Goal: Task Accomplishment & Management: Manage account settings

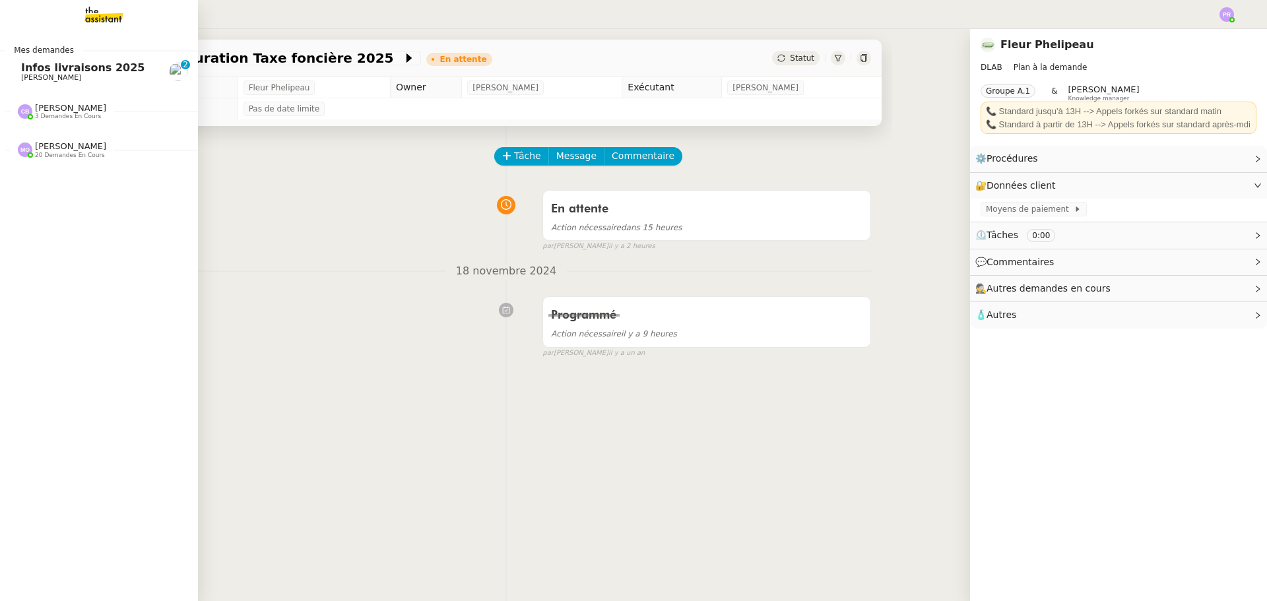
click at [106, 70] on span "Infos livraisons 2025" at bounding box center [83, 67] width 124 height 13
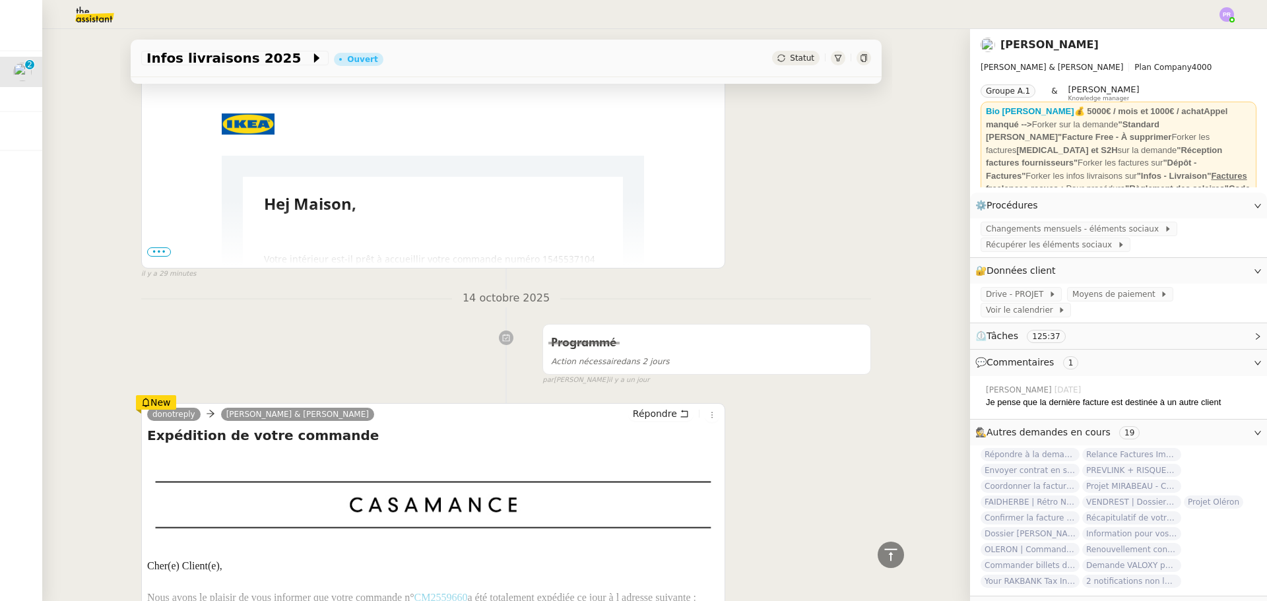
scroll to position [198, 0]
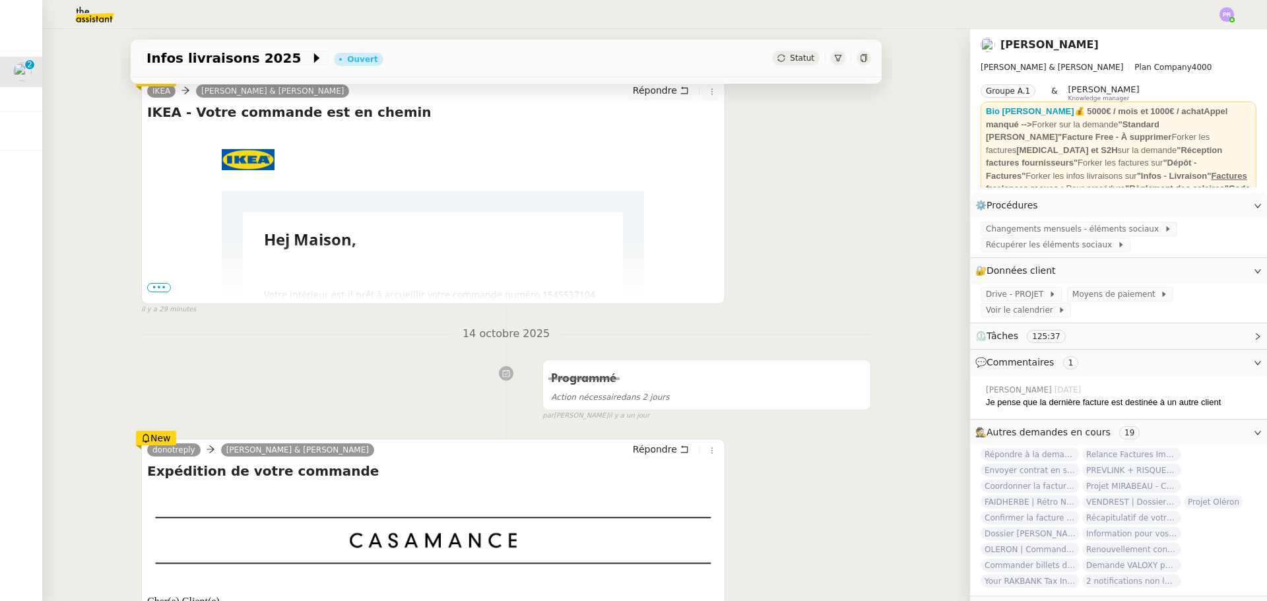
click at [158, 292] on span "•••" at bounding box center [159, 287] width 24 height 9
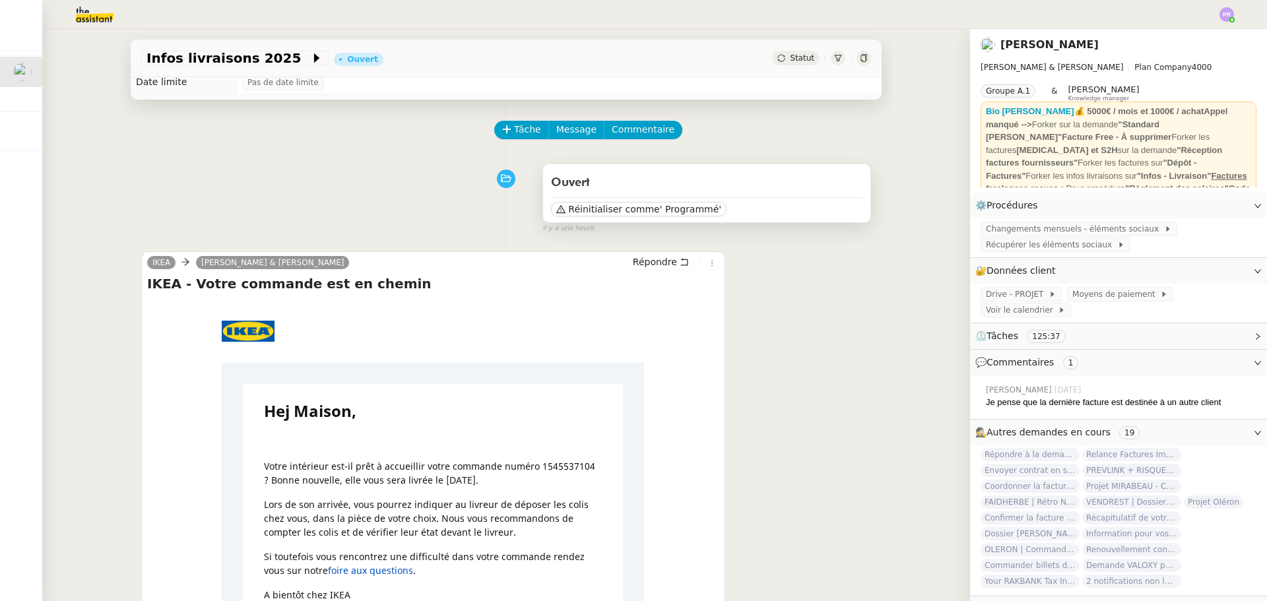
scroll to position [0, 0]
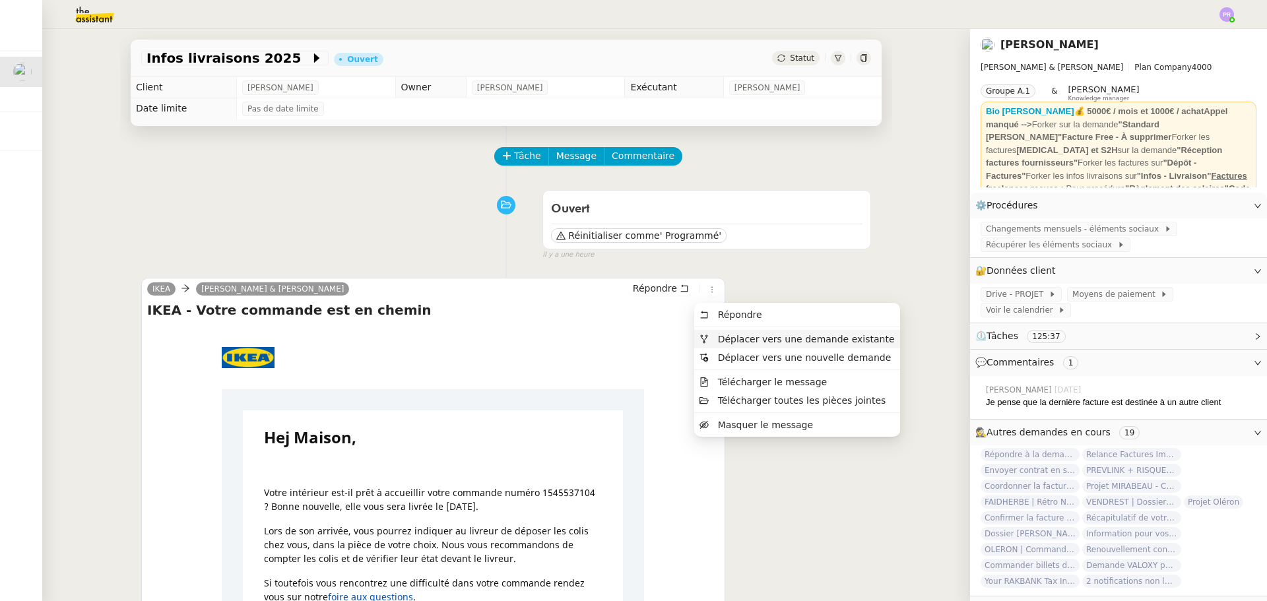
click at [735, 337] on span "Déplacer vers une demande existante" at bounding box center [806, 339] width 177 height 11
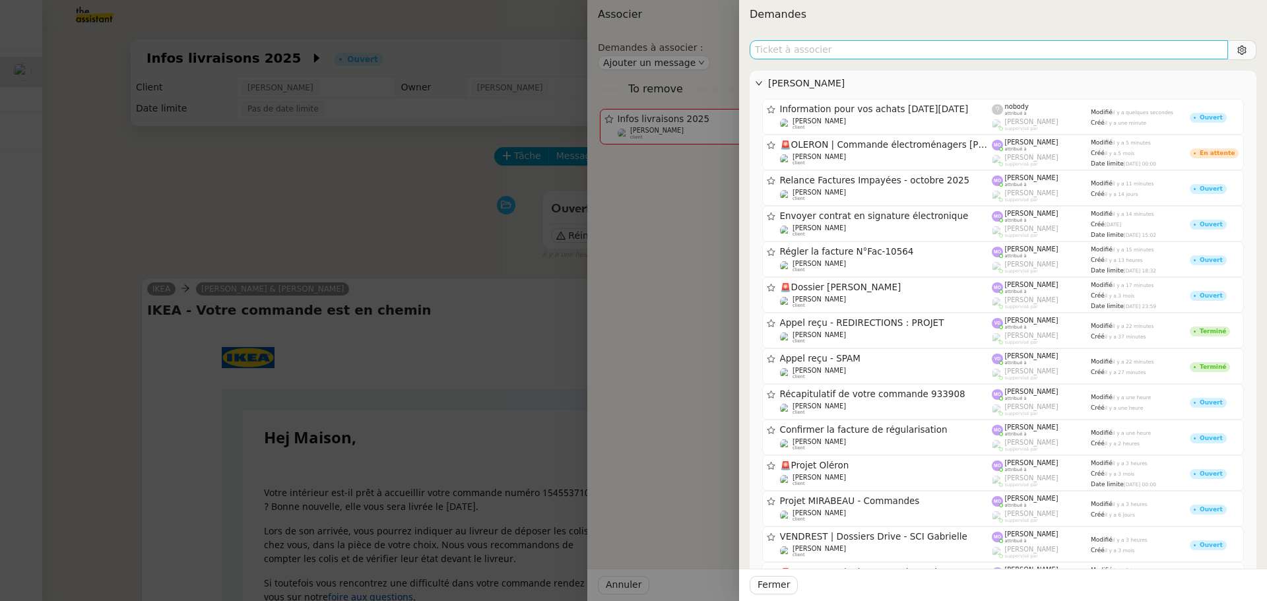
click at [841, 56] on input "text" at bounding box center [989, 49] width 479 height 19
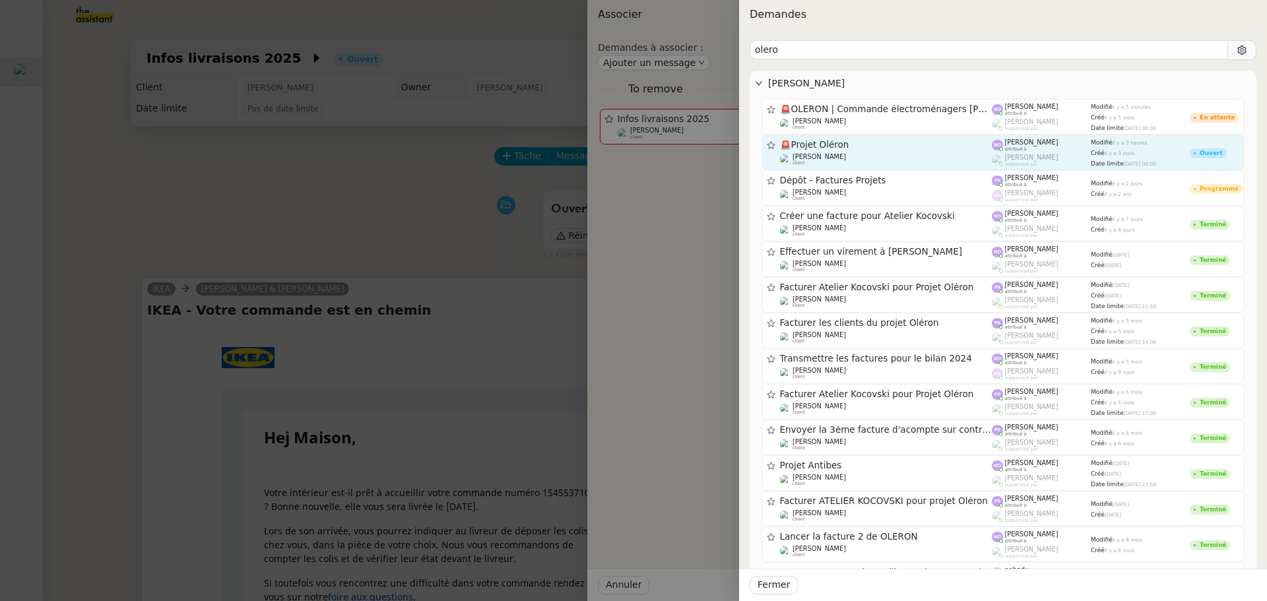
type input "olero"
click at [869, 155] on div "[PERSON_NAME] client" at bounding box center [886, 159] width 213 height 13
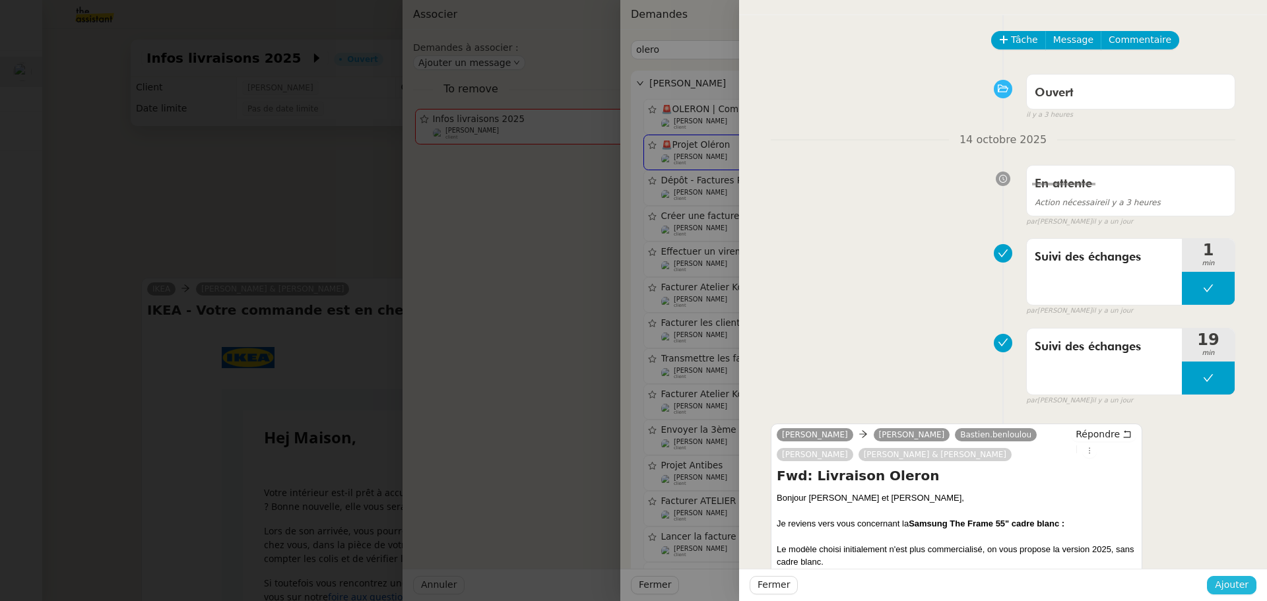
click at [1245, 590] on span "Ajouter" at bounding box center [1232, 585] width 34 height 15
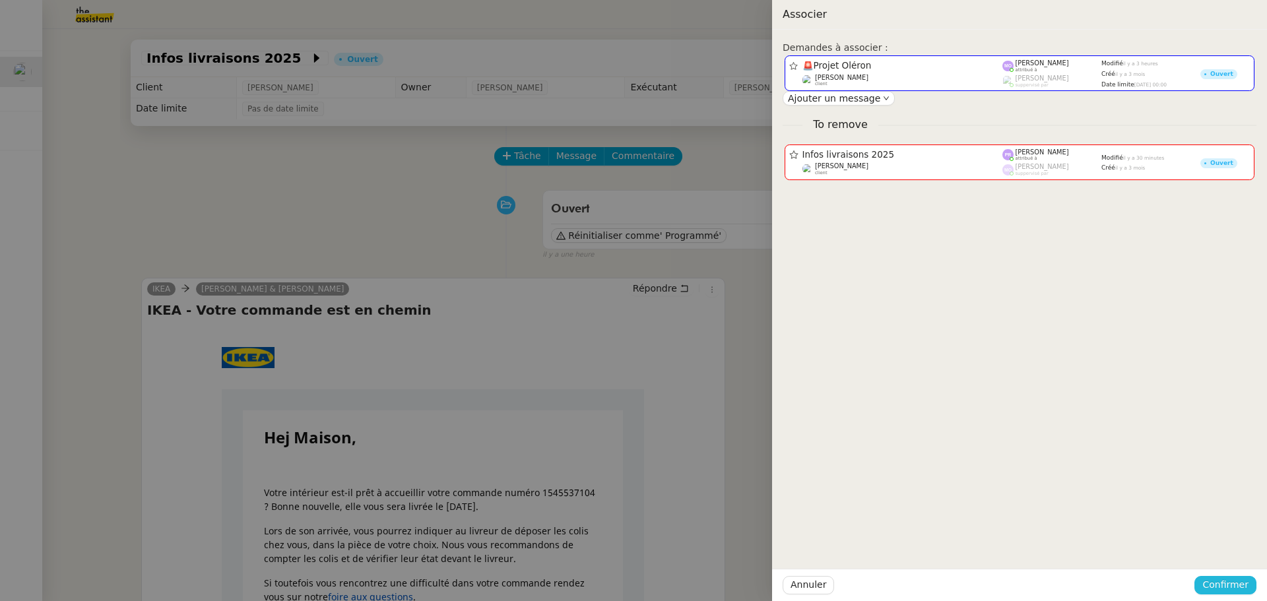
click at [1245, 590] on span "Confirmer" at bounding box center [1226, 585] width 46 height 15
click at [1241, 550] on span "Ajouter" at bounding box center [1227, 549] width 34 height 13
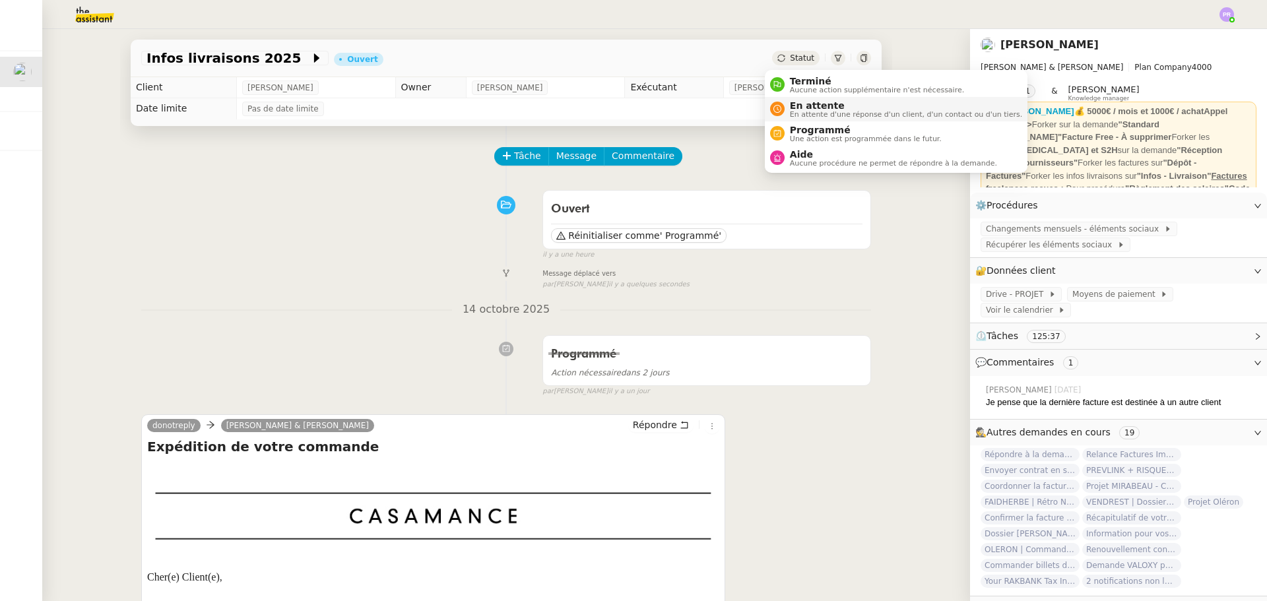
click at [805, 100] on span "En attente" at bounding box center [906, 105] width 232 height 11
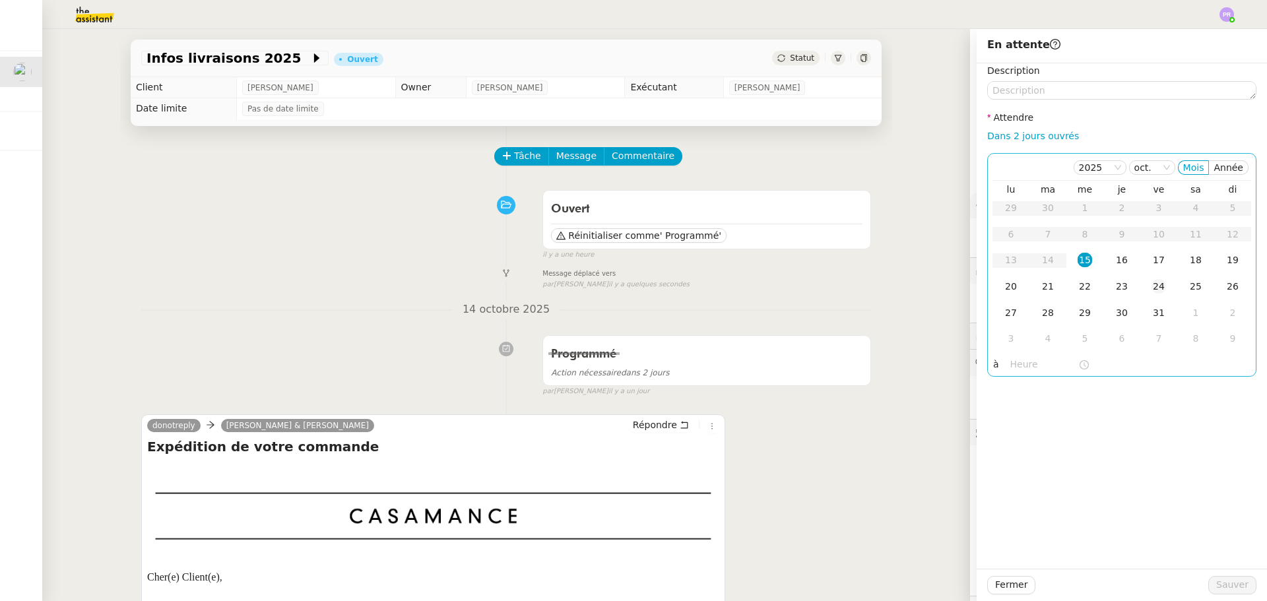
click at [1155, 290] on div "24" at bounding box center [1159, 286] width 15 height 15
click at [1236, 581] on span "Sauver" at bounding box center [1232, 585] width 32 height 15
